Goal: Information Seeking & Learning: Learn about a topic

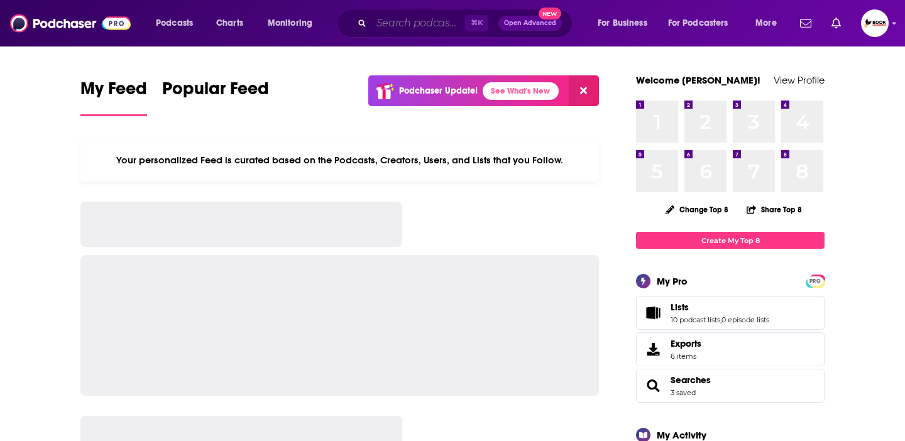
click at [388, 26] on input "Search podcasts, credits, & more..." at bounding box center [418, 23] width 94 height 20
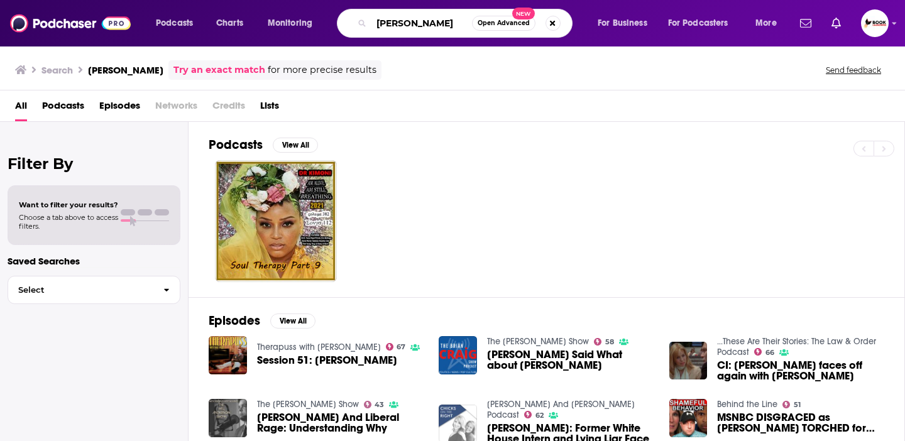
drag, startPoint x: 410, startPoint y: 24, endPoint x: 379, endPoint y: 19, distance: 31.1
click at [379, 19] on input "[PERSON_NAME]" at bounding box center [421, 23] width 101 height 20
type input "[PERSON_NAME]"
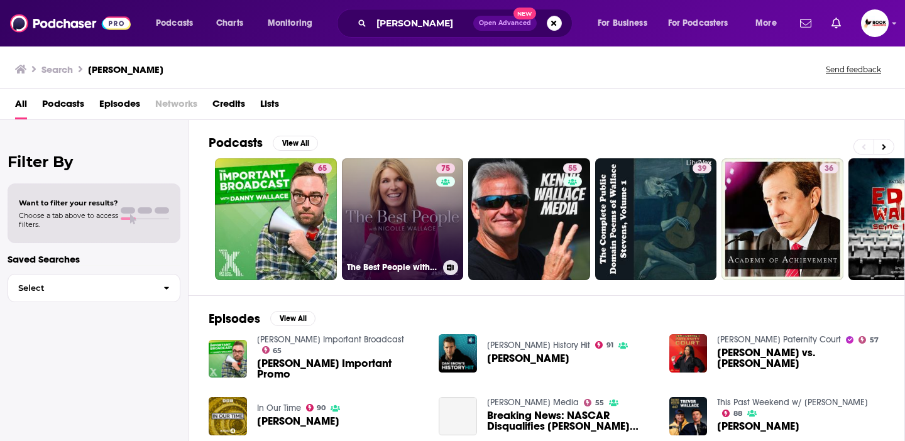
click at [408, 221] on link "75 The Best People with [PERSON_NAME]" at bounding box center [403, 219] width 122 height 122
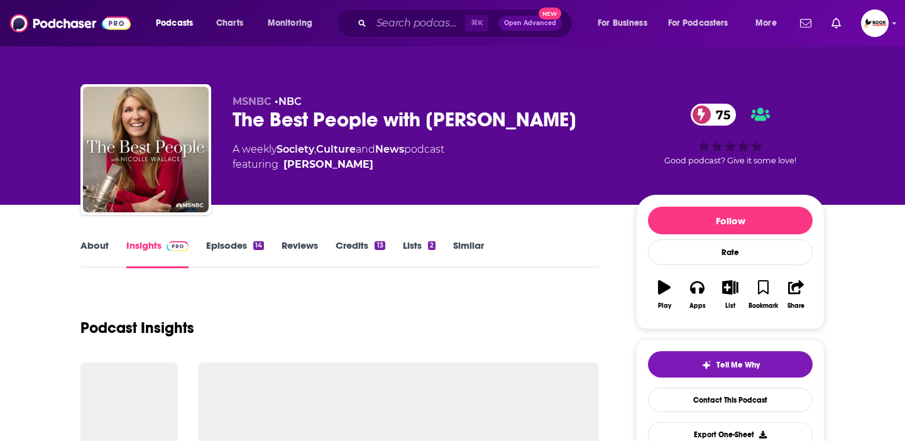
click at [215, 254] on link "Episodes 14" at bounding box center [235, 253] width 58 height 29
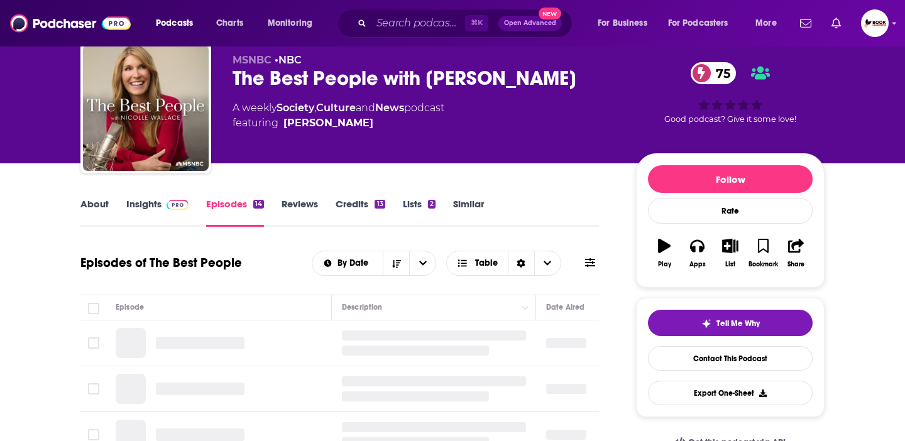
scroll to position [103, 0]
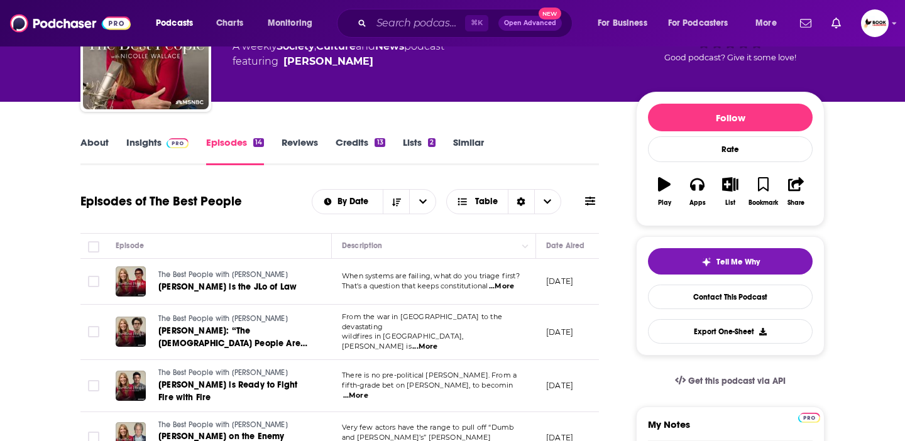
click at [151, 138] on link "Insights" at bounding box center [157, 150] width 62 height 29
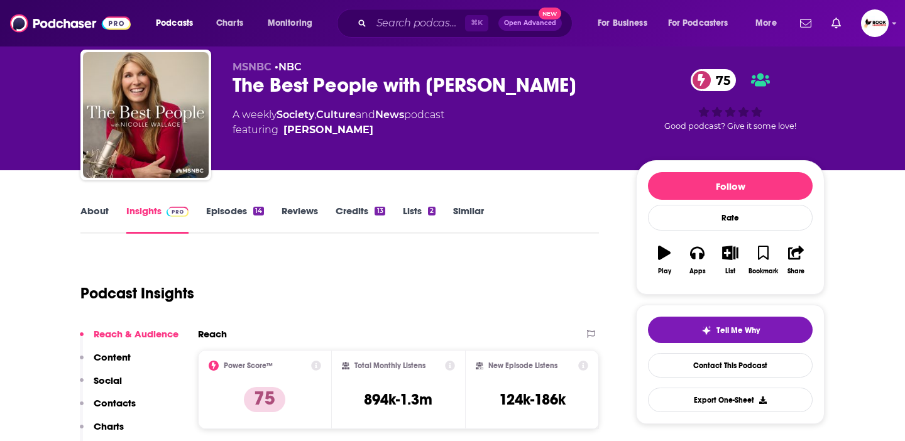
scroll to position [48, 0]
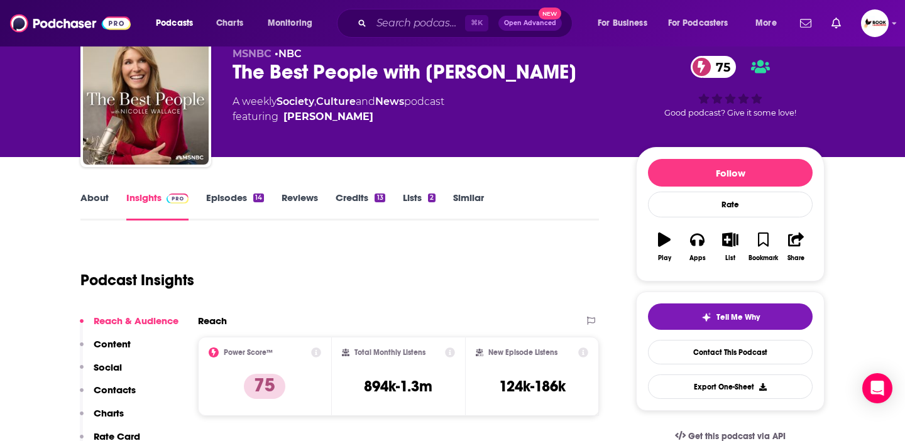
click at [89, 193] on link "About" at bounding box center [94, 206] width 28 height 29
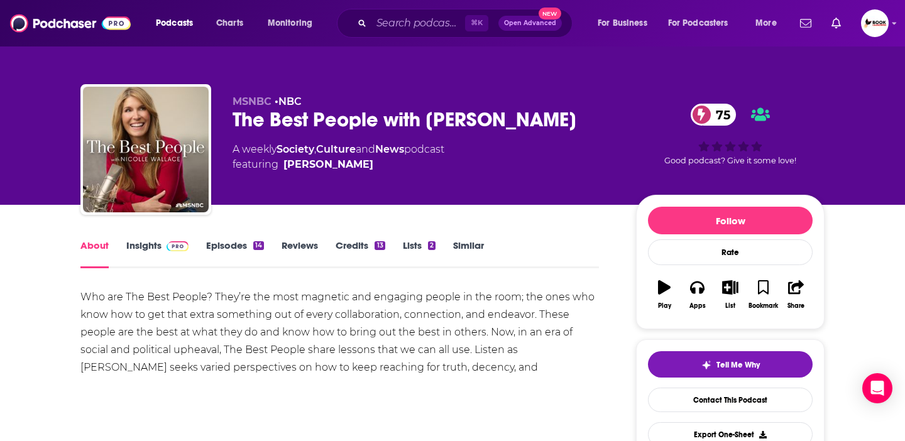
click at [159, 248] on link "Insights" at bounding box center [157, 253] width 62 height 29
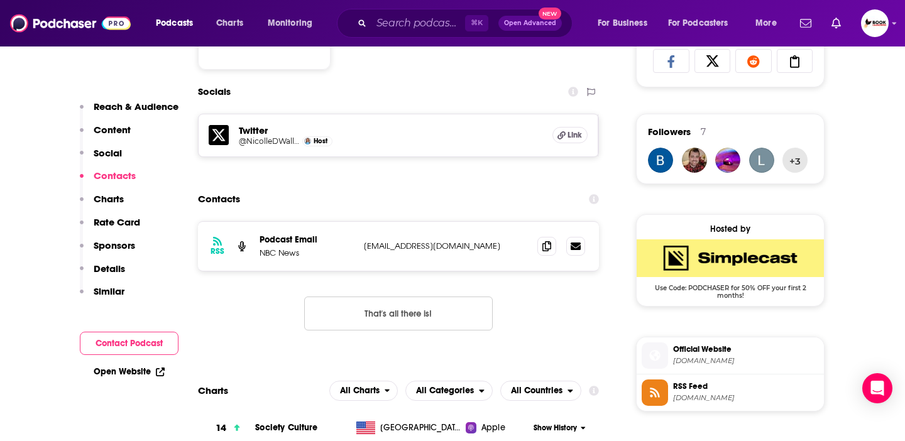
scroll to position [850, 0]
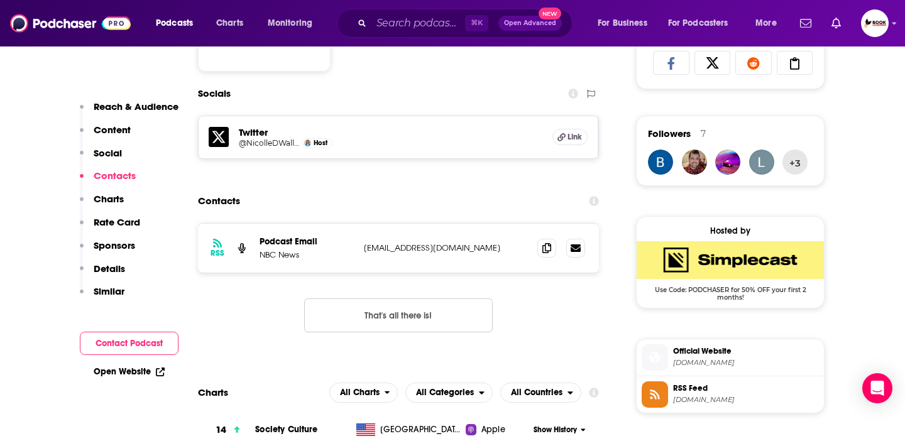
click at [395, 315] on button "That's all there is!" at bounding box center [398, 315] width 188 height 34
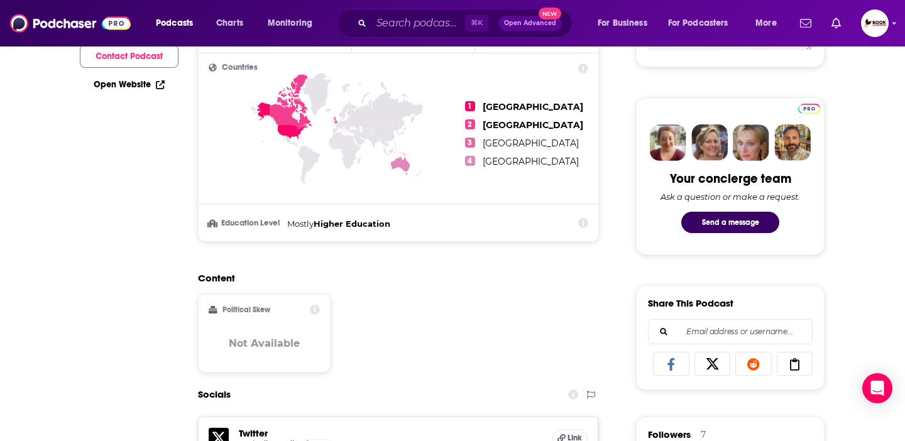
scroll to position [0, 0]
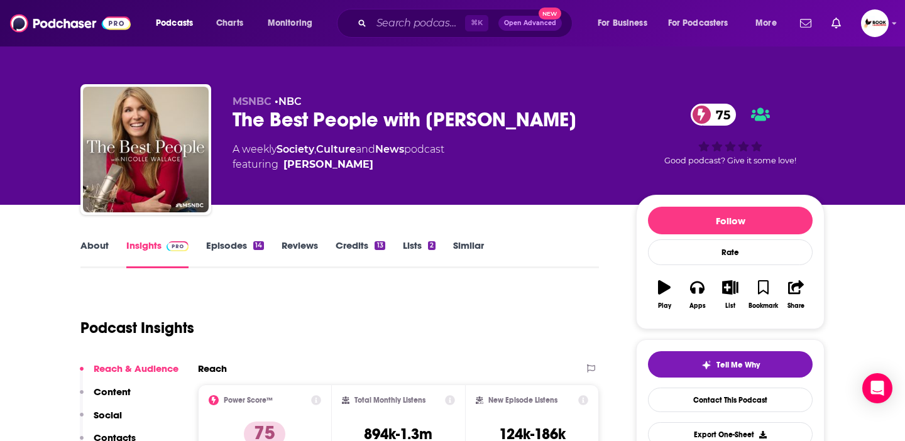
click at [92, 254] on link "About" at bounding box center [94, 253] width 28 height 29
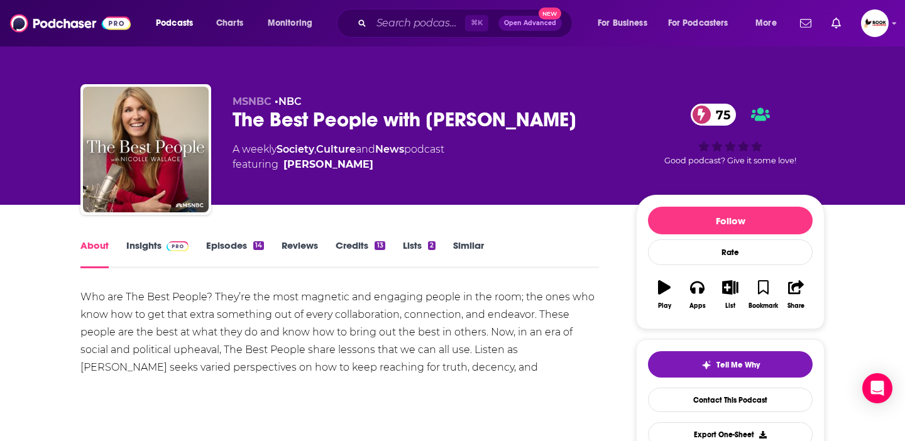
click at [147, 248] on link "Insights" at bounding box center [157, 253] width 62 height 29
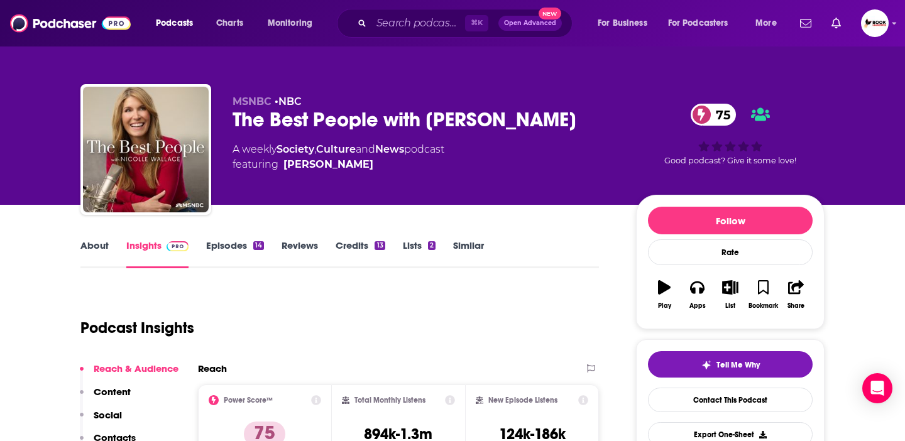
click at [93, 237] on div "About Insights Episodes 14 Reviews Credits 13 Lists 2 Similar" at bounding box center [339, 252] width 518 height 31
click at [93, 242] on link "About" at bounding box center [94, 253] width 28 height 29
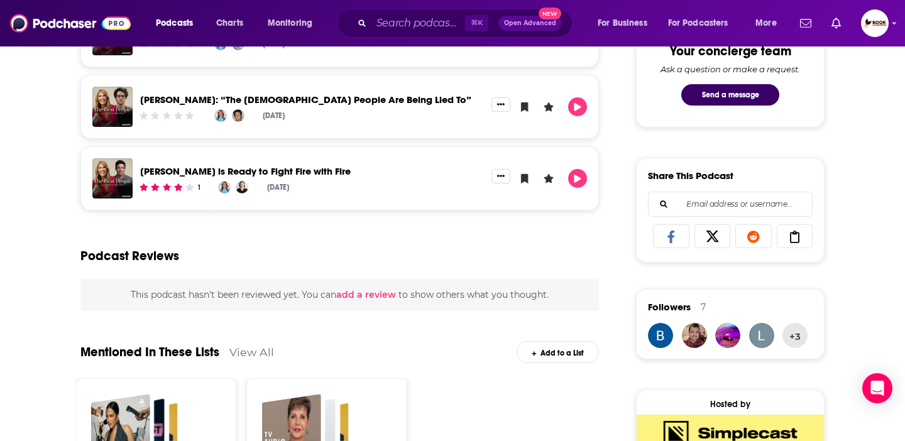
scroll to position [469, 0]
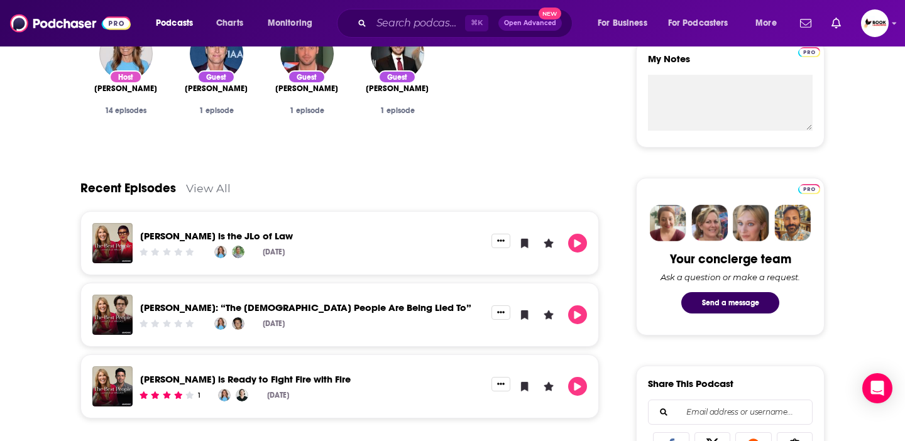
click at [214, 192] on link "View All" at bounding box center [208, 188] width 45 height 13
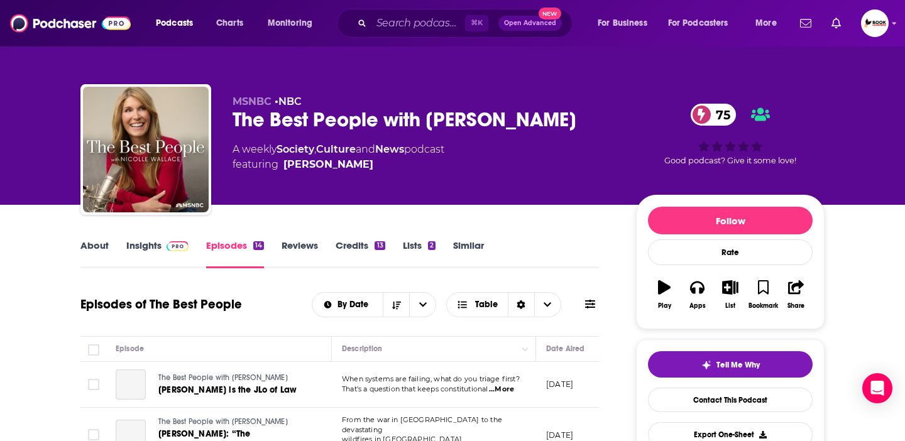
scroll to position [386, 0]
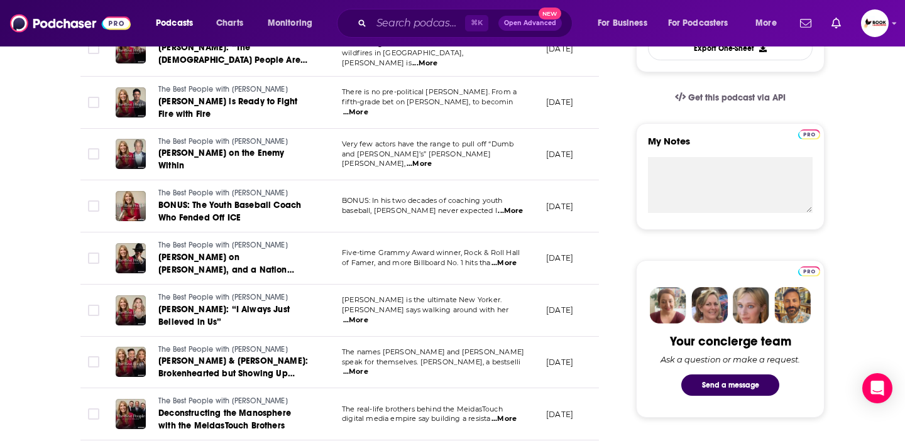
click at [368, 315] on span "...More" at bounding box center [355, 320] width 25 height 10
